Goal: Task Accomplishment & Management: Complete application form

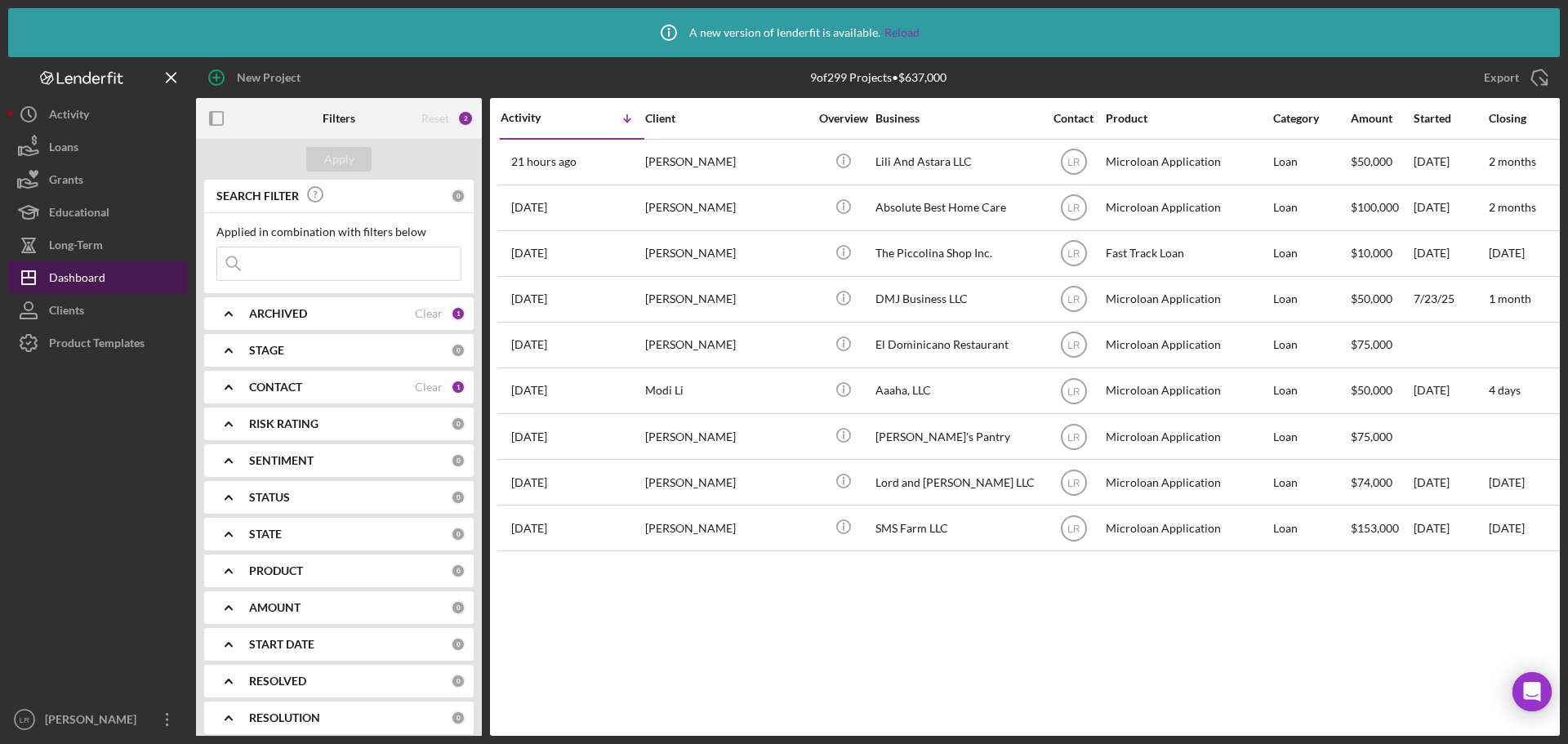
click at [101, 273] on div "Dashboard" at bounding box center [77, 279] width 56 height 37
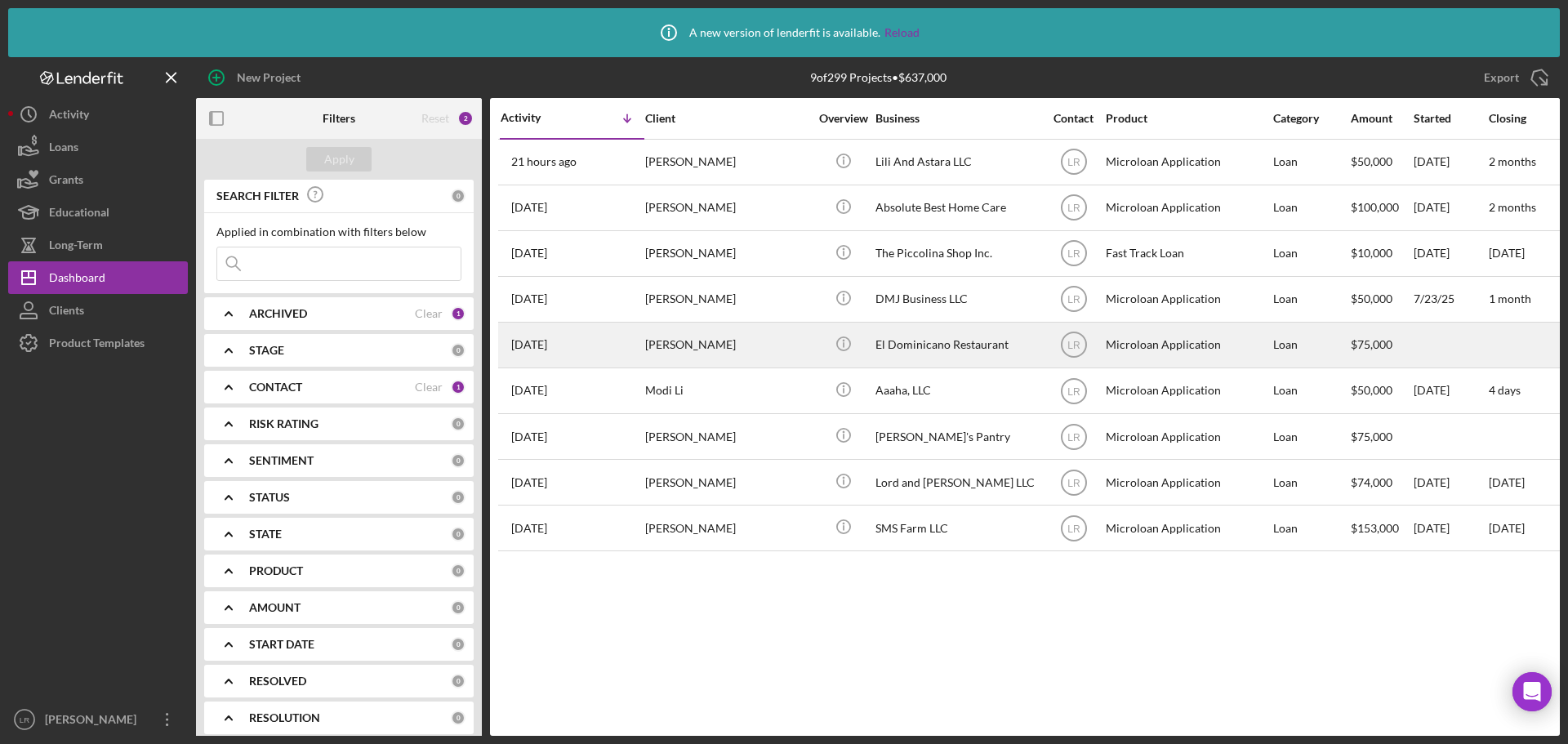
click at [733, 343] on div "[PERSON_NAME]" at bounding box center [726, 345] width 163 height 44
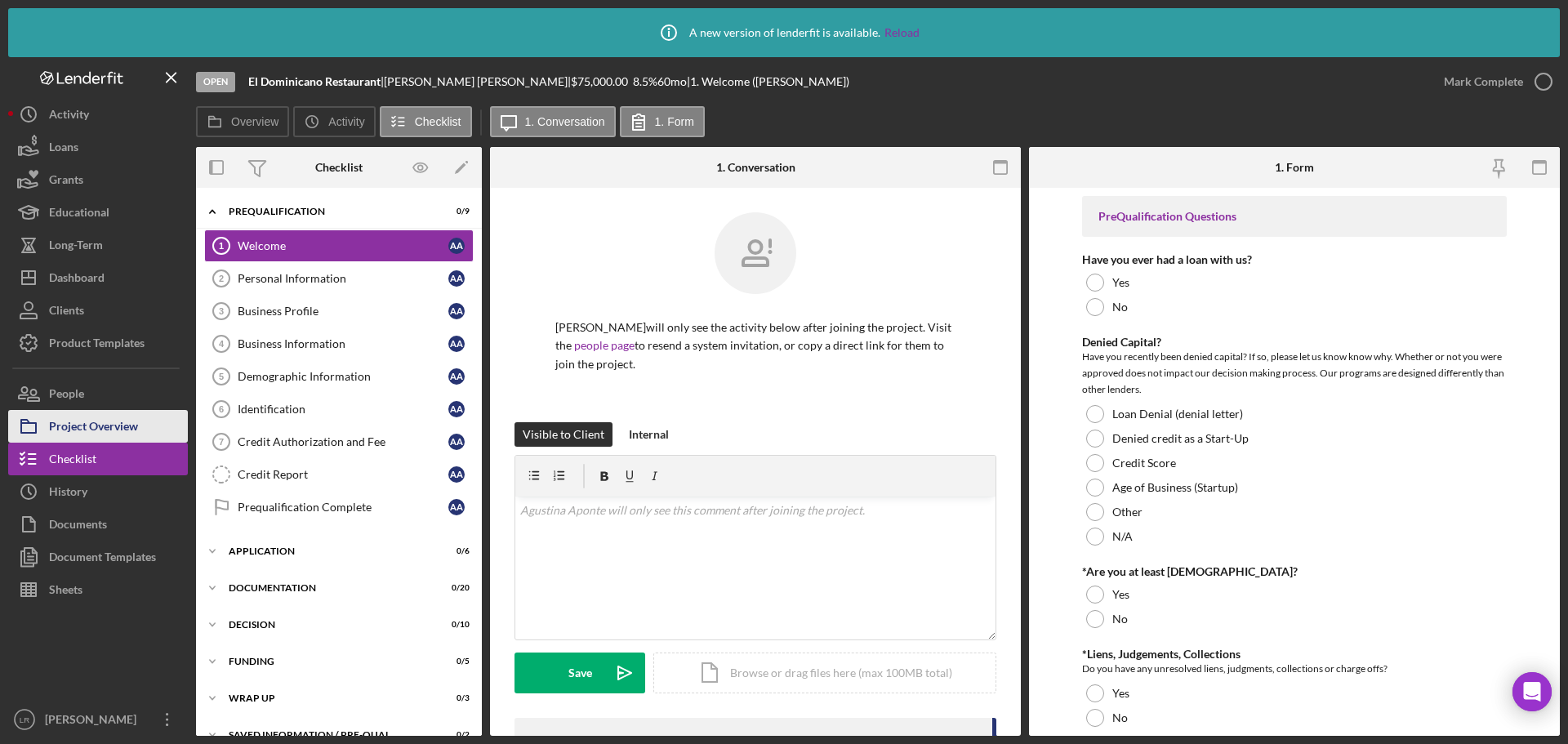
click at [135, 415] on div "Project Overview" at bounding box center [94, 427] width 89 height 37
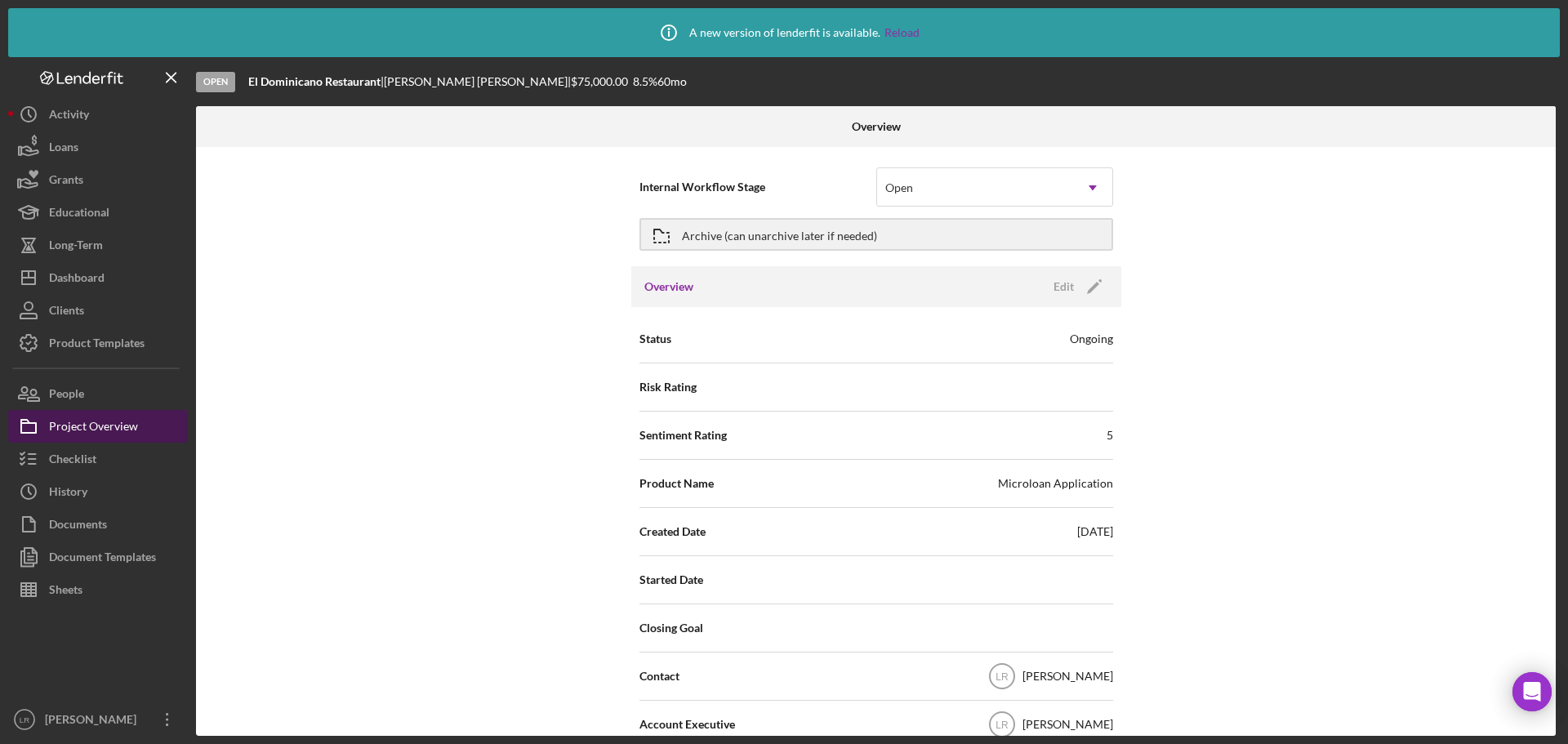
click at [123, 421] on div "Project Overview" at bounding box center [94, 427] width 89 height 37
click at [107, 458] on button "Checklist" at bounding box center [98, 458] width 180 height 33
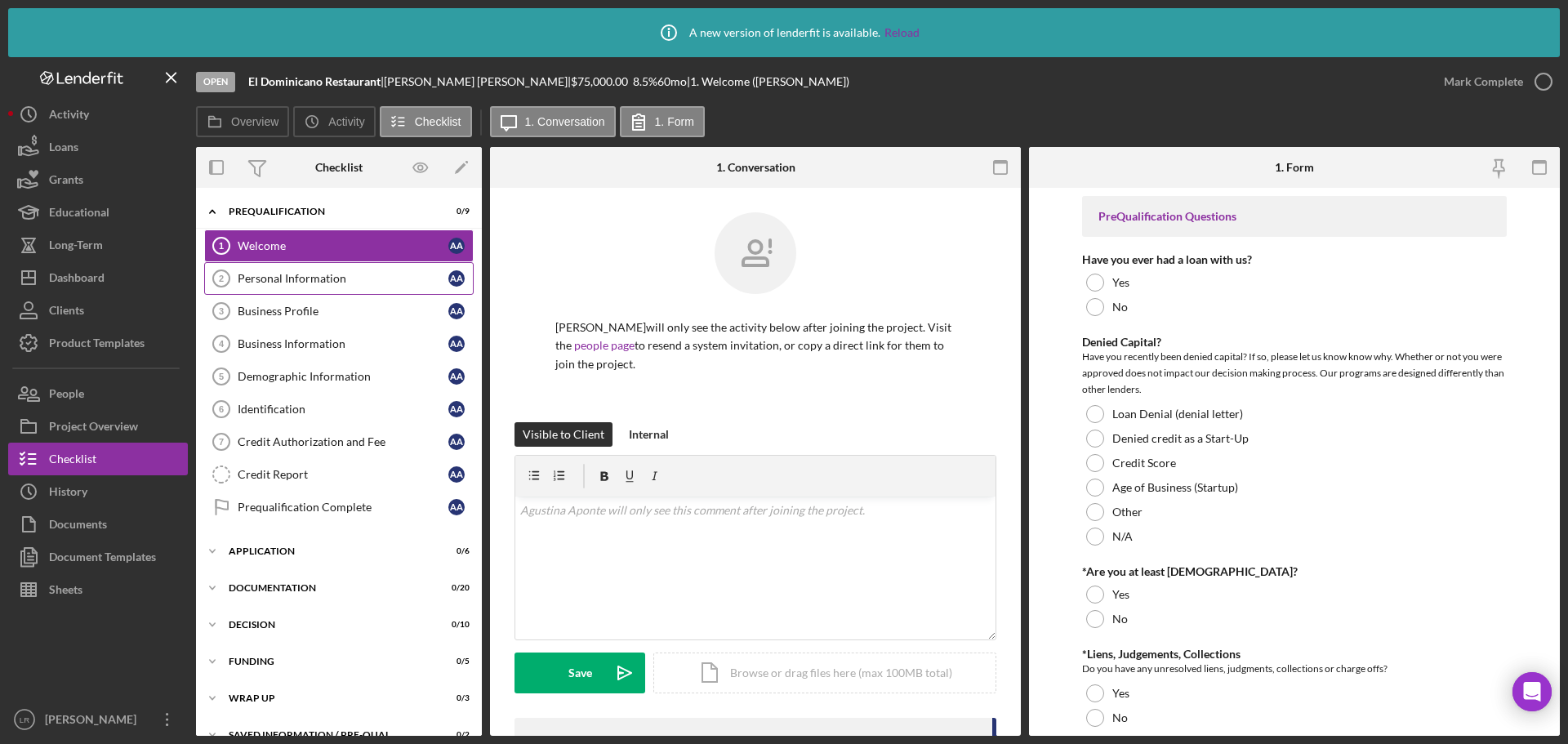
click at [327, 278] on div "Personal Information" at bounding box center [342, 278] width 211 height 13
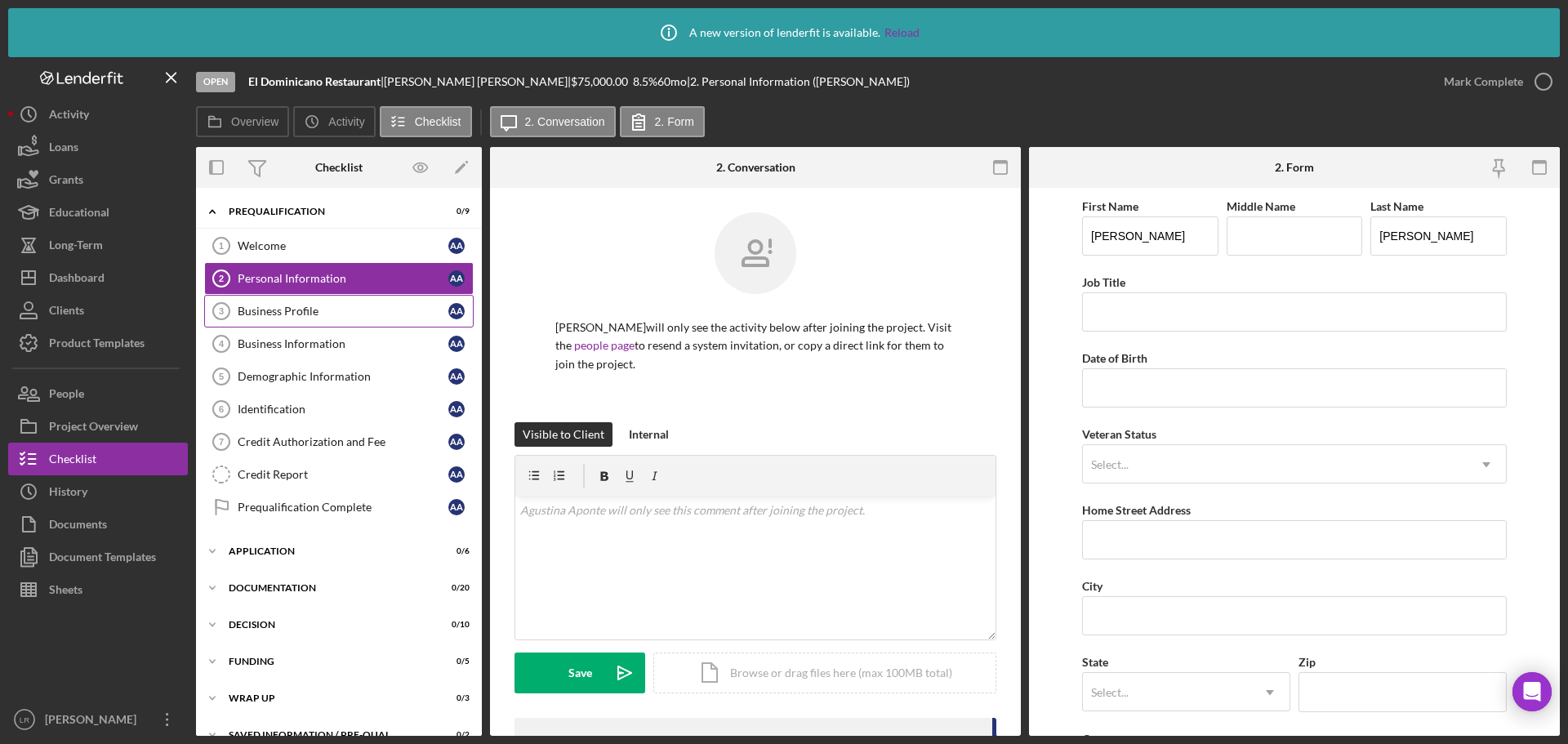
click at [321, 310] on div "Business Profile" at bounding box center [342, 311] width 211 height 13
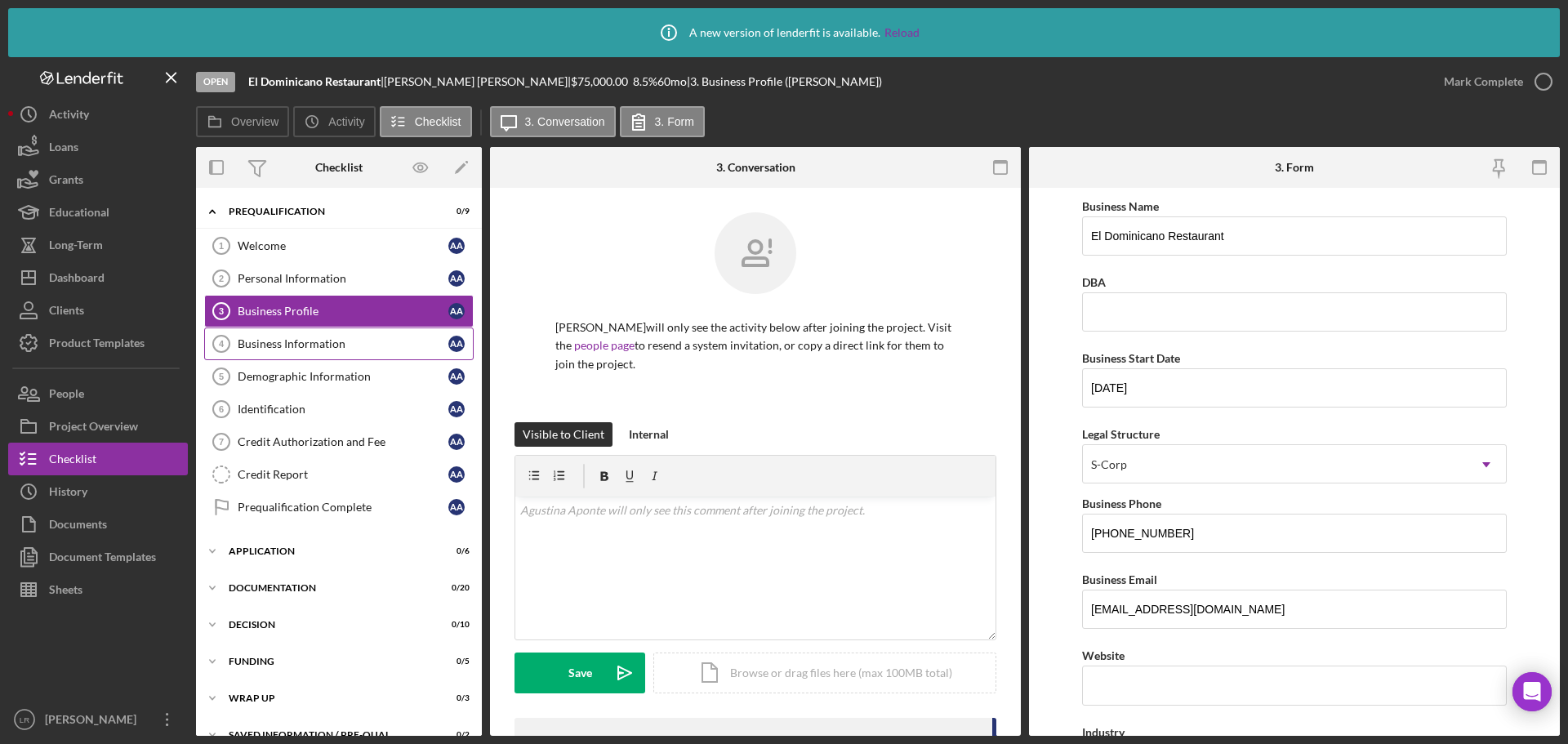
click at [321, 346] on div "Business Information" at bounding box center [342, 343] width 211 height 13
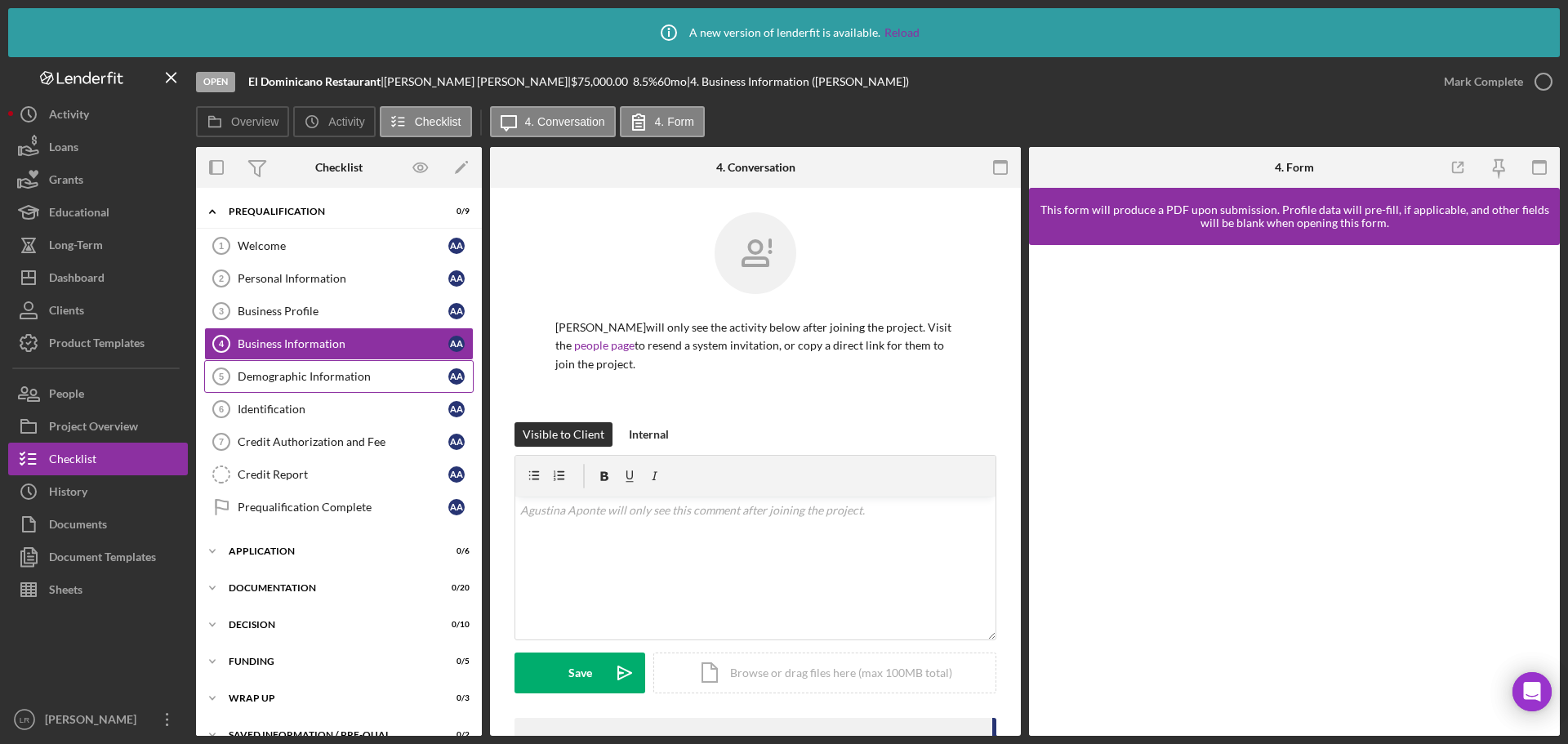
click at [321, 376] on div "Demographic Information" at bounding box center [342, 376] width 211 height 13
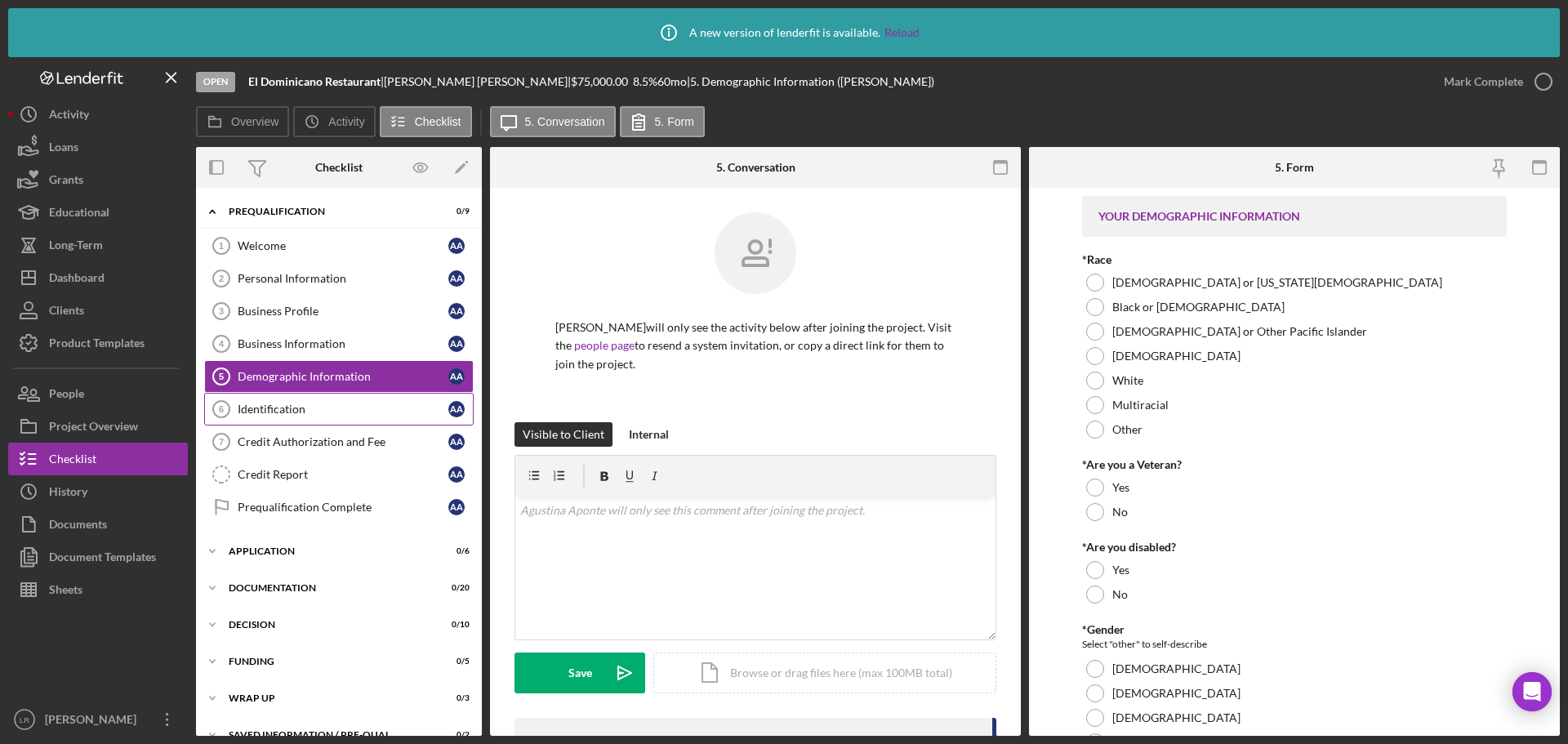
click at [314, 408] on div "Identification" at bounding box center [342, 409] width 211 height 13
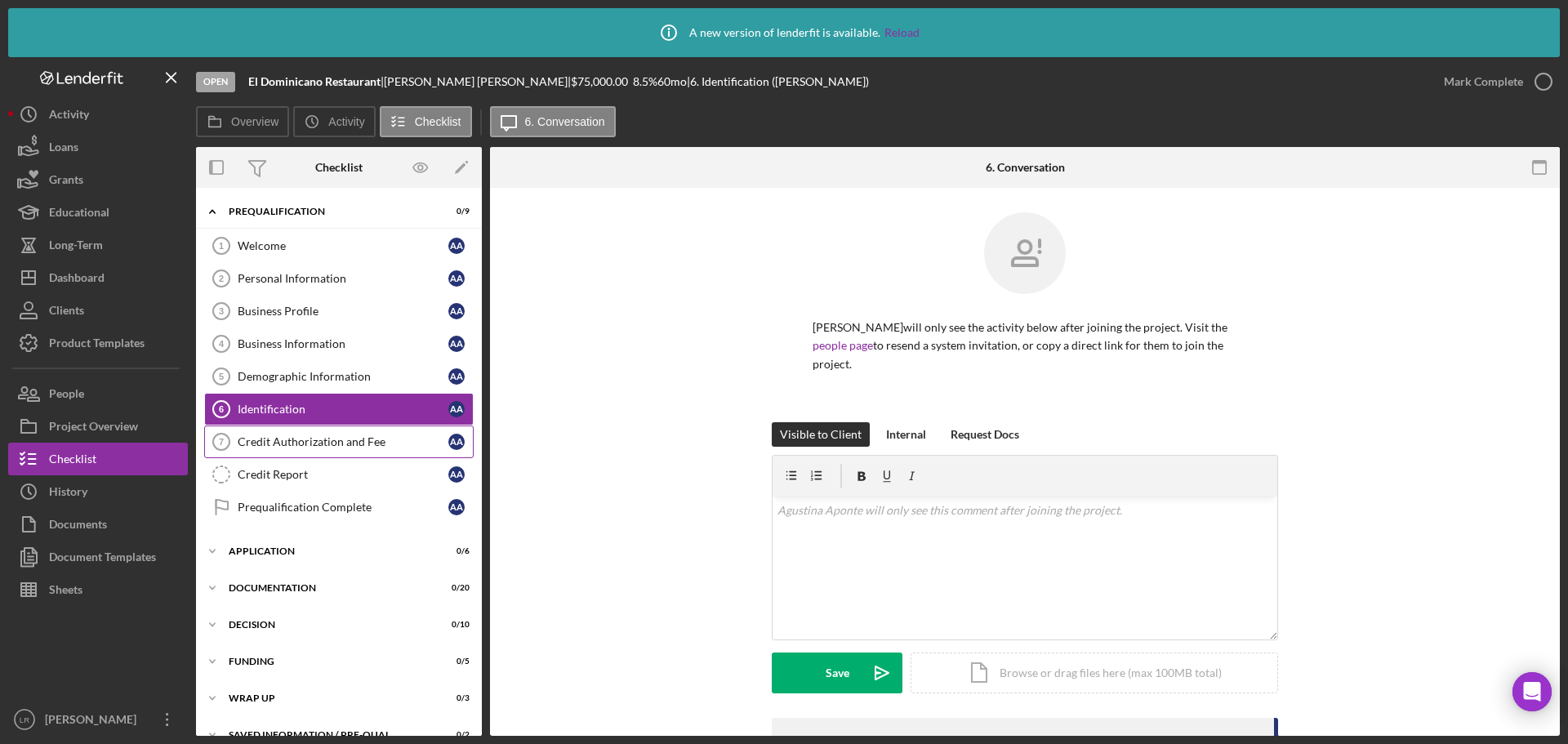
click at [322, 437] on div "Credit Authorization and Fee" at bounding box center [342, 441] width 211 height 13
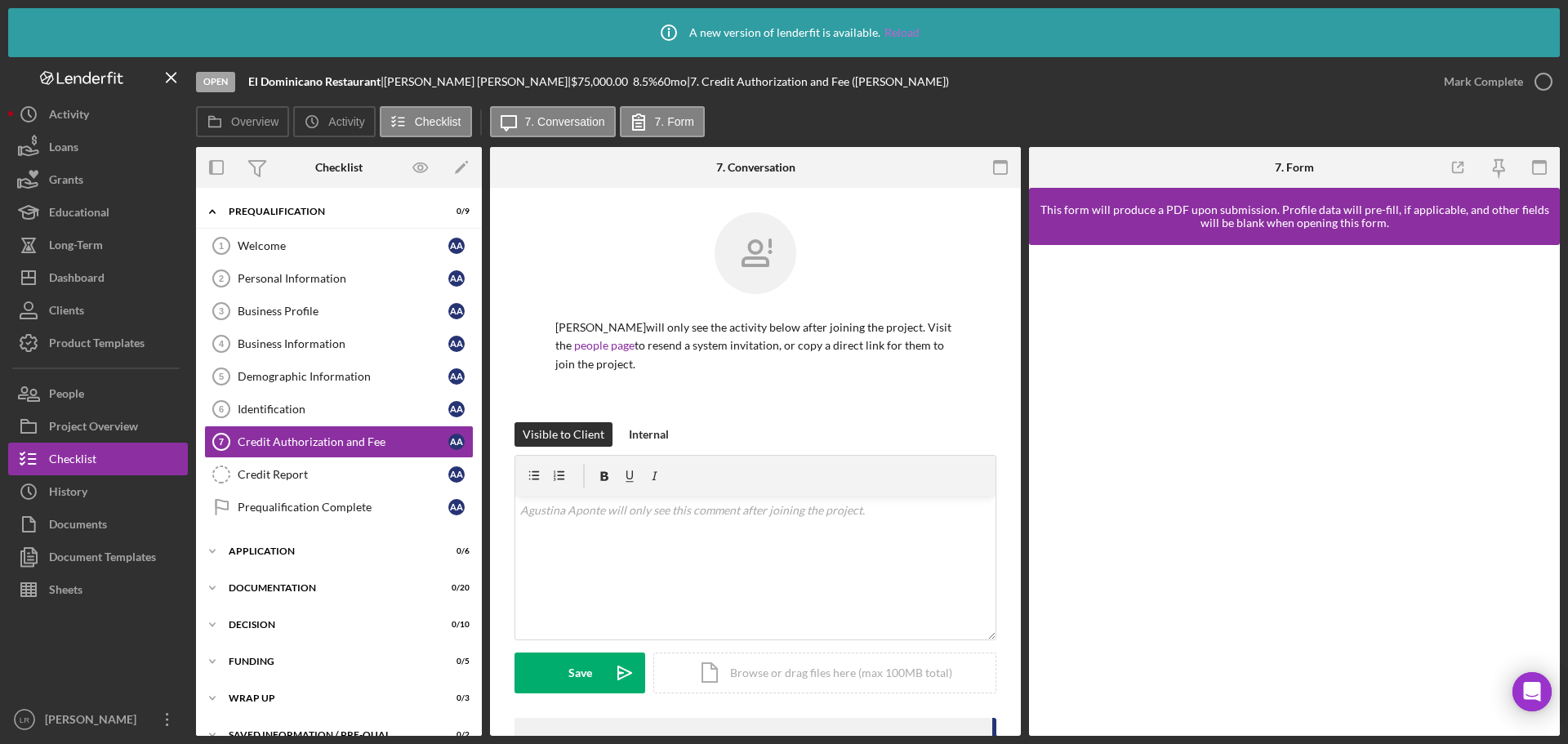
click at [898, 35] on link "Reload" at bounding box center [901, 32] width 35 height 13
